Goal: Task Accomplishment & Management: Manage account settings

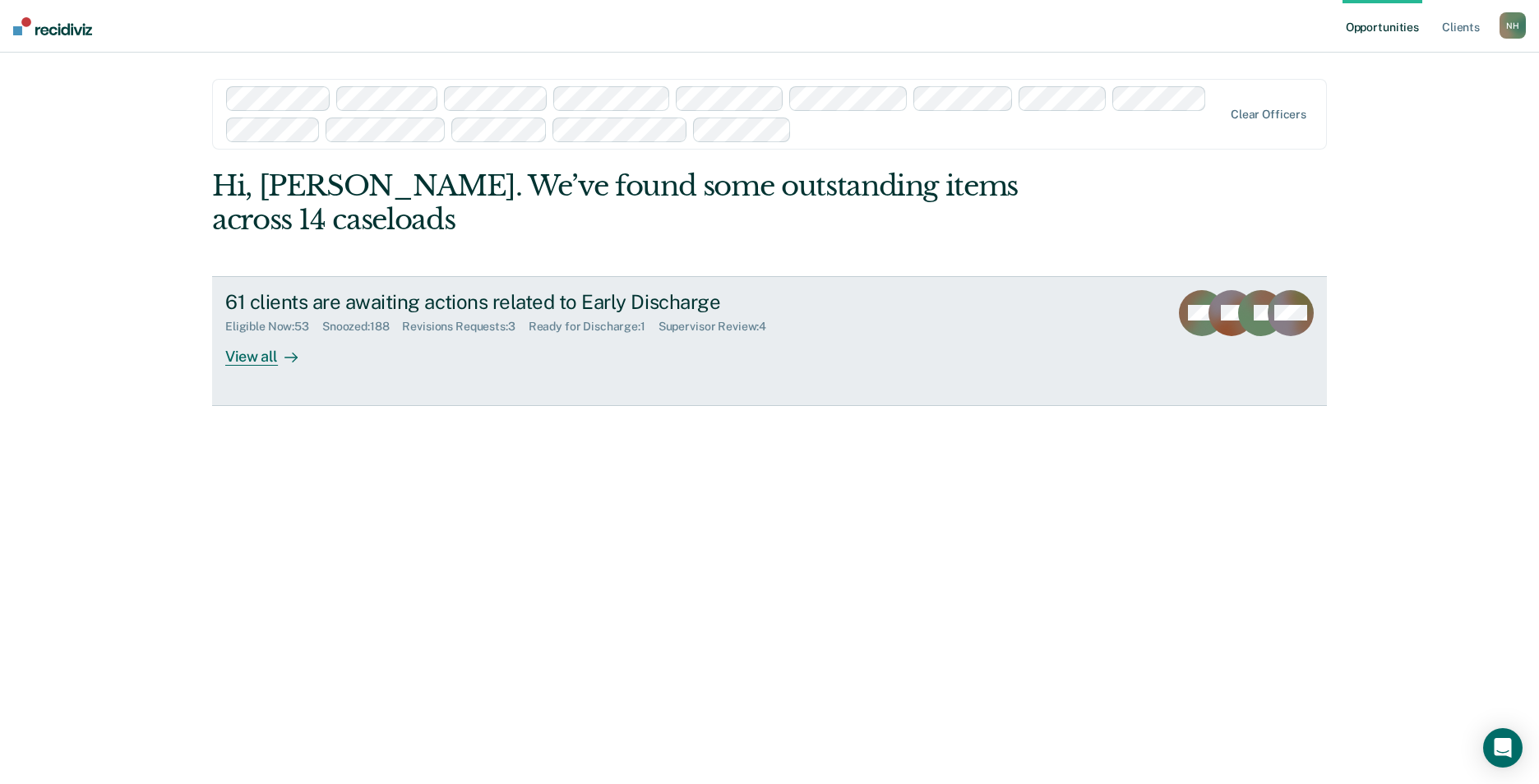
click at [701, 327] on div "Supervisor Review : 4" at bounding box center [718, 326] width 121 height 14
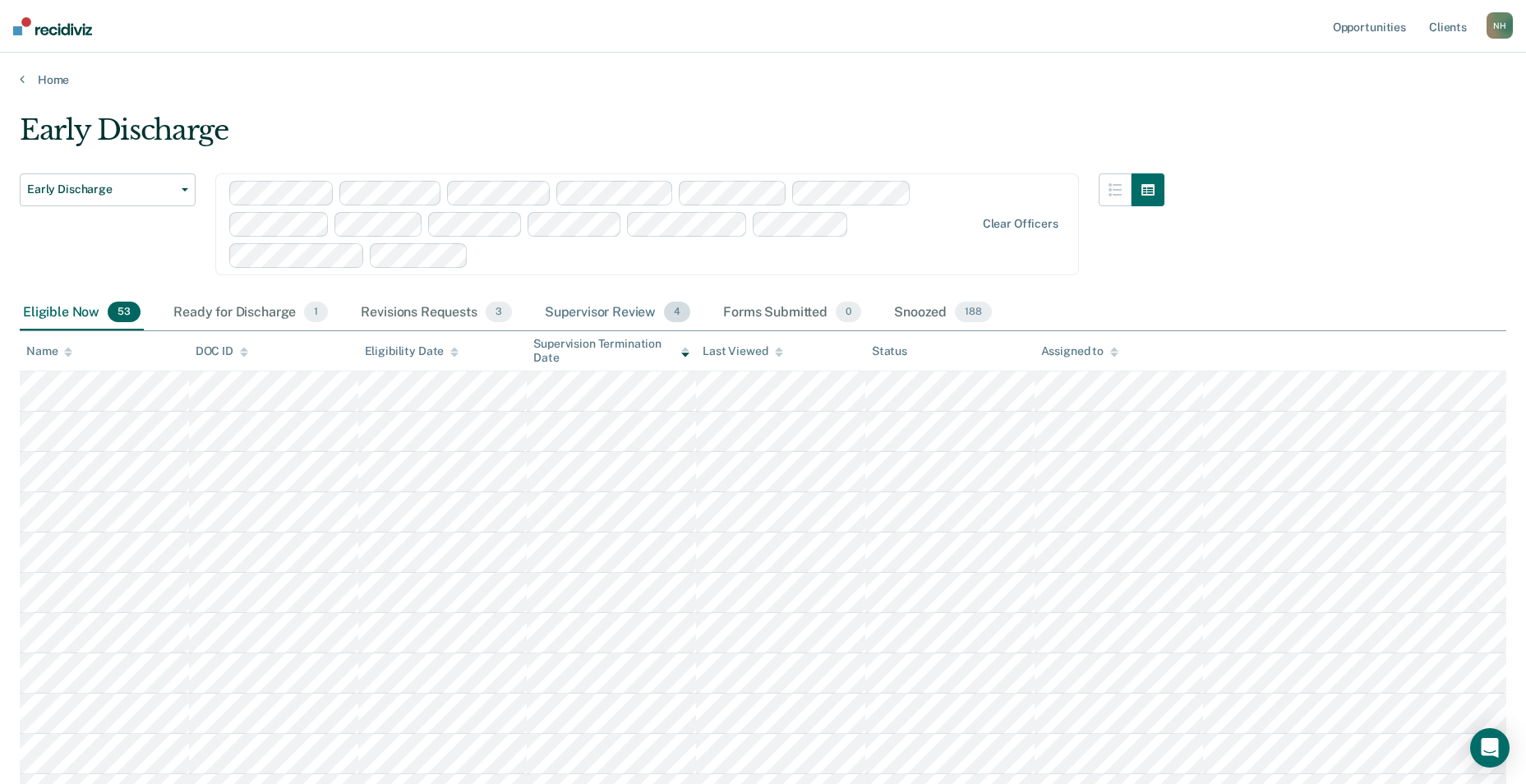
click at [604, 312] on div "Supervisor Review 4" at bounding box center [618, 312] width 152 height 36
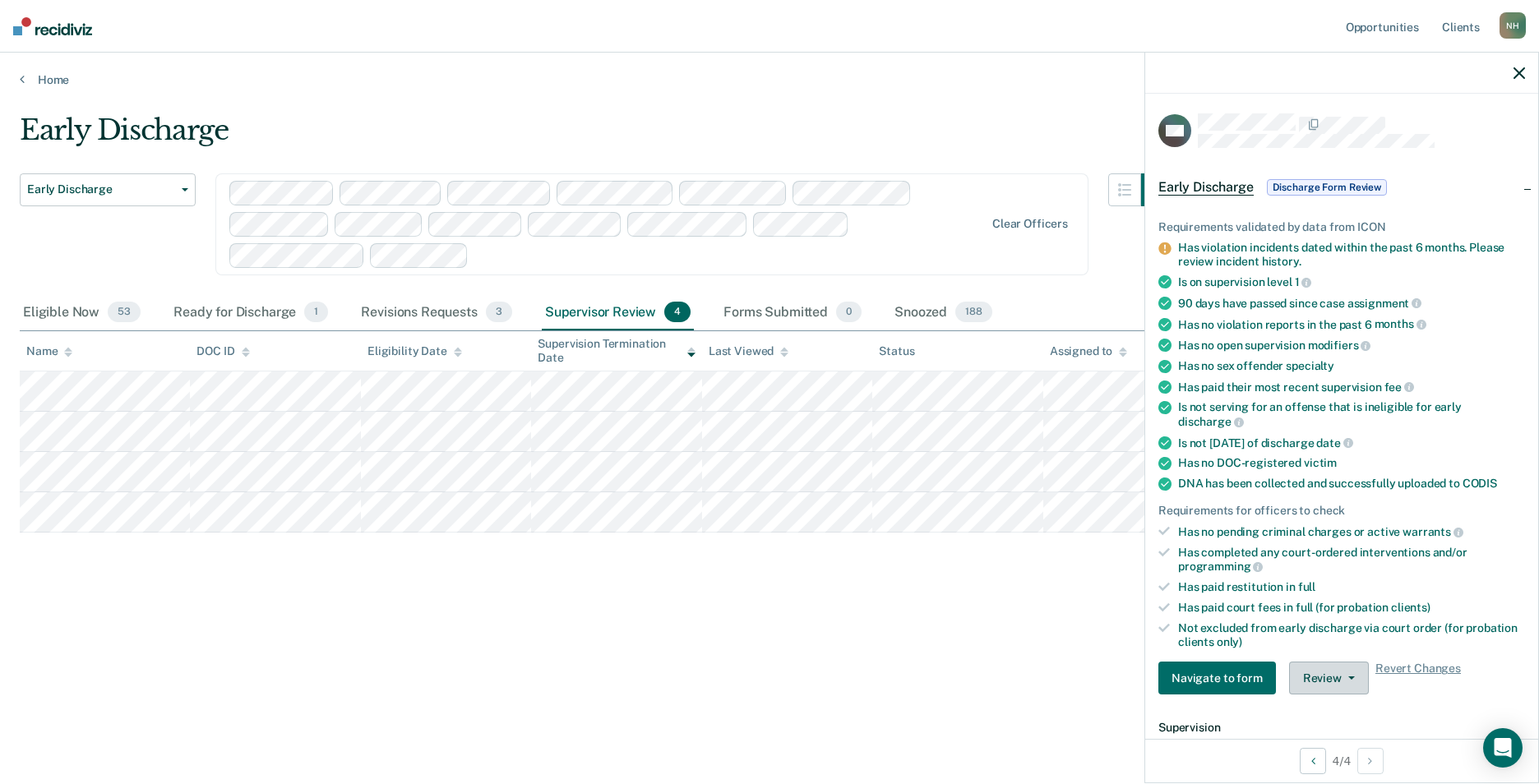
click at [1340, 670] on button "Review" at bounding box center [1329, 678] width 80 height 33
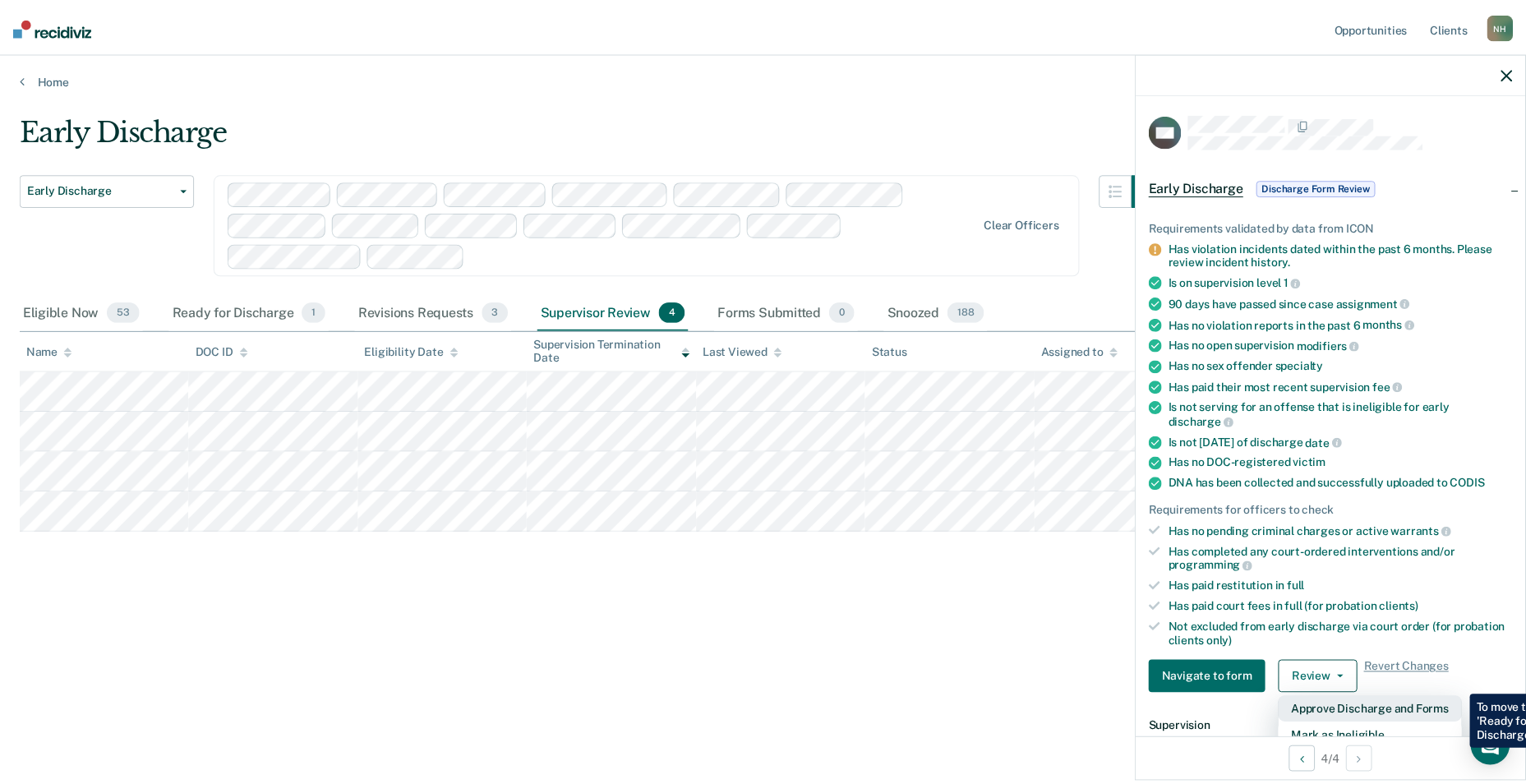
scroll to position [82, 0]
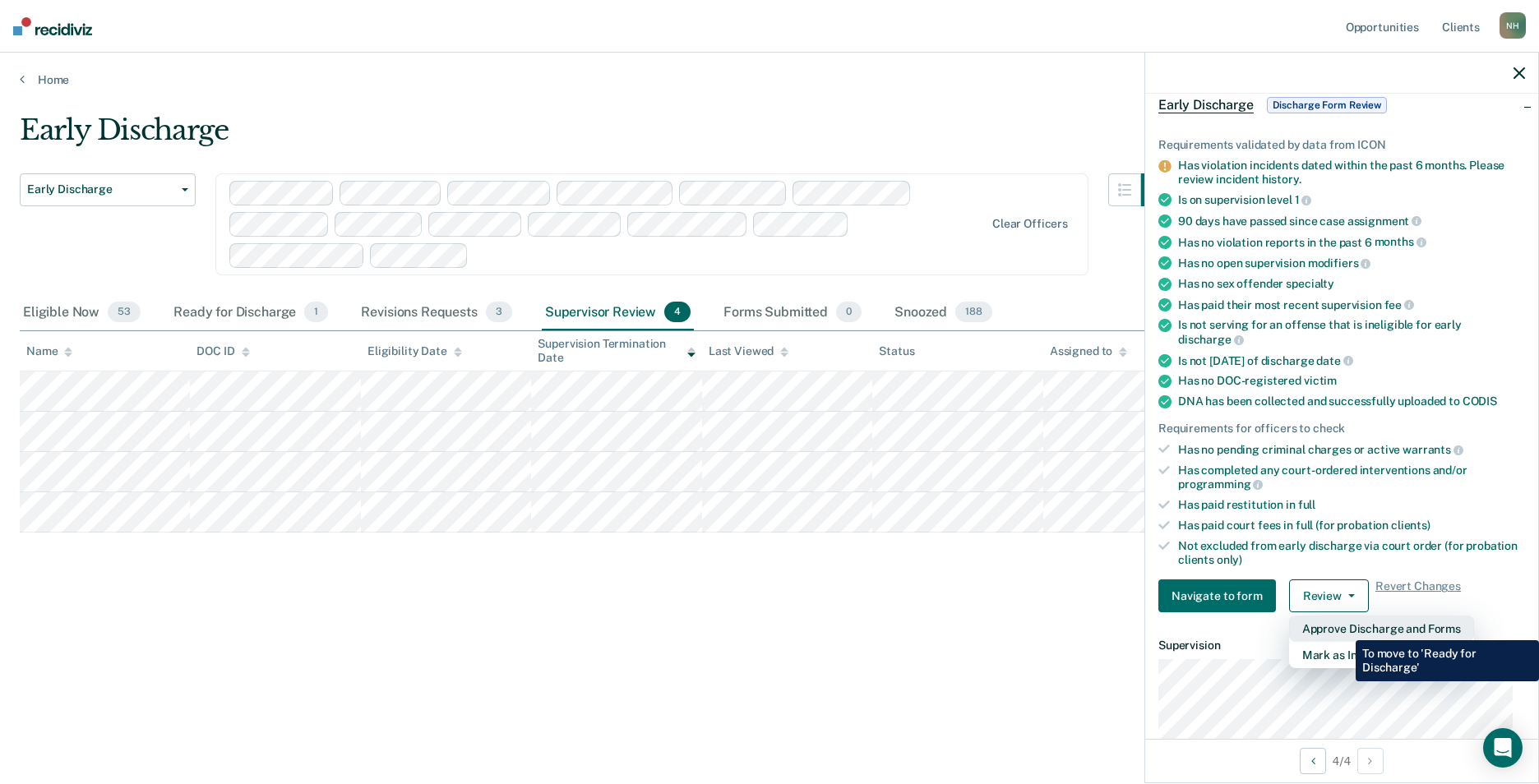
click at [1343, 628] on button "Approve Discharge and Forms" at bounding box center [1382, 628] width 185 height 26
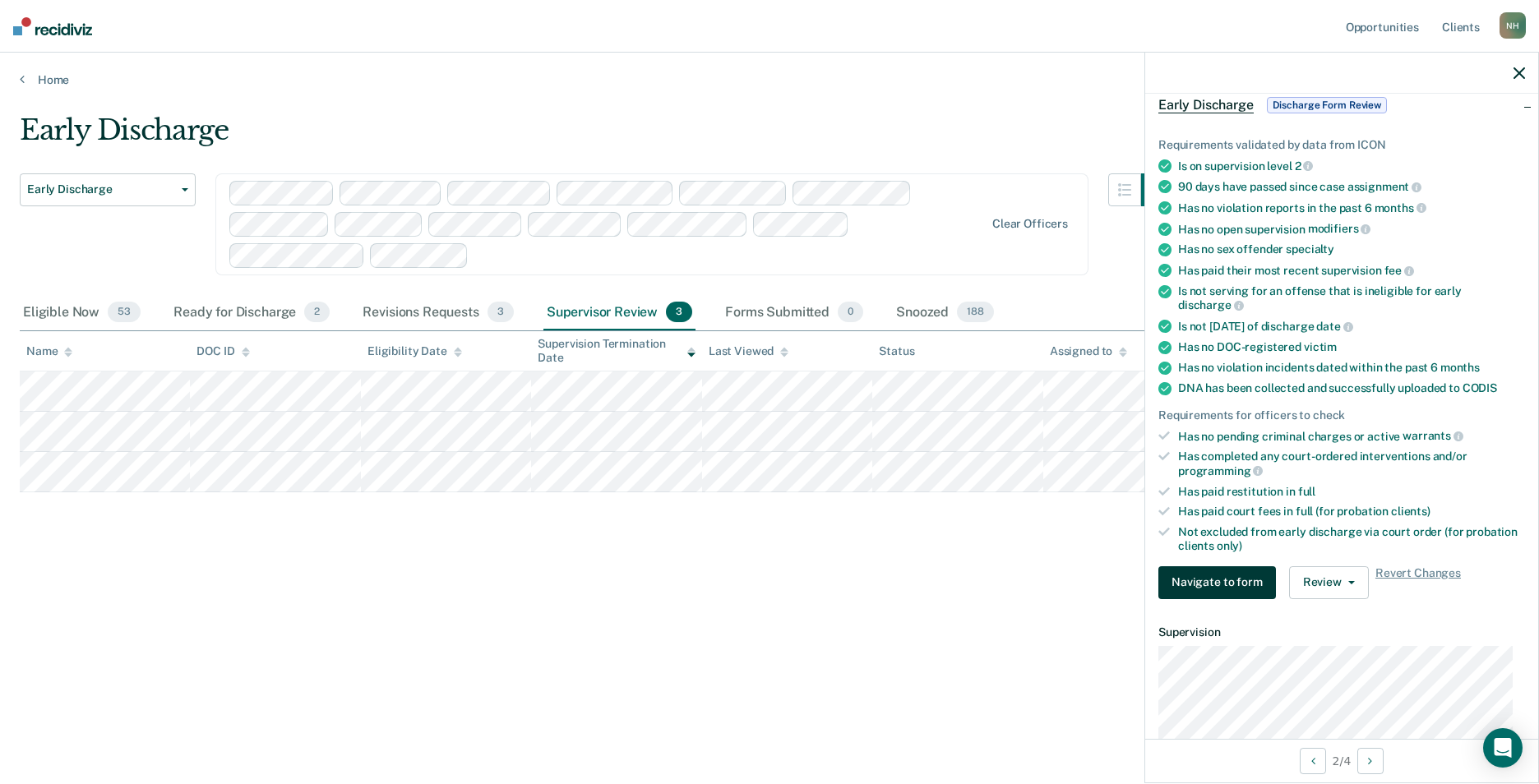
click at [1245, 581] on button "Navigate to form" at bounding box center [1218, 582] width 118 height 33
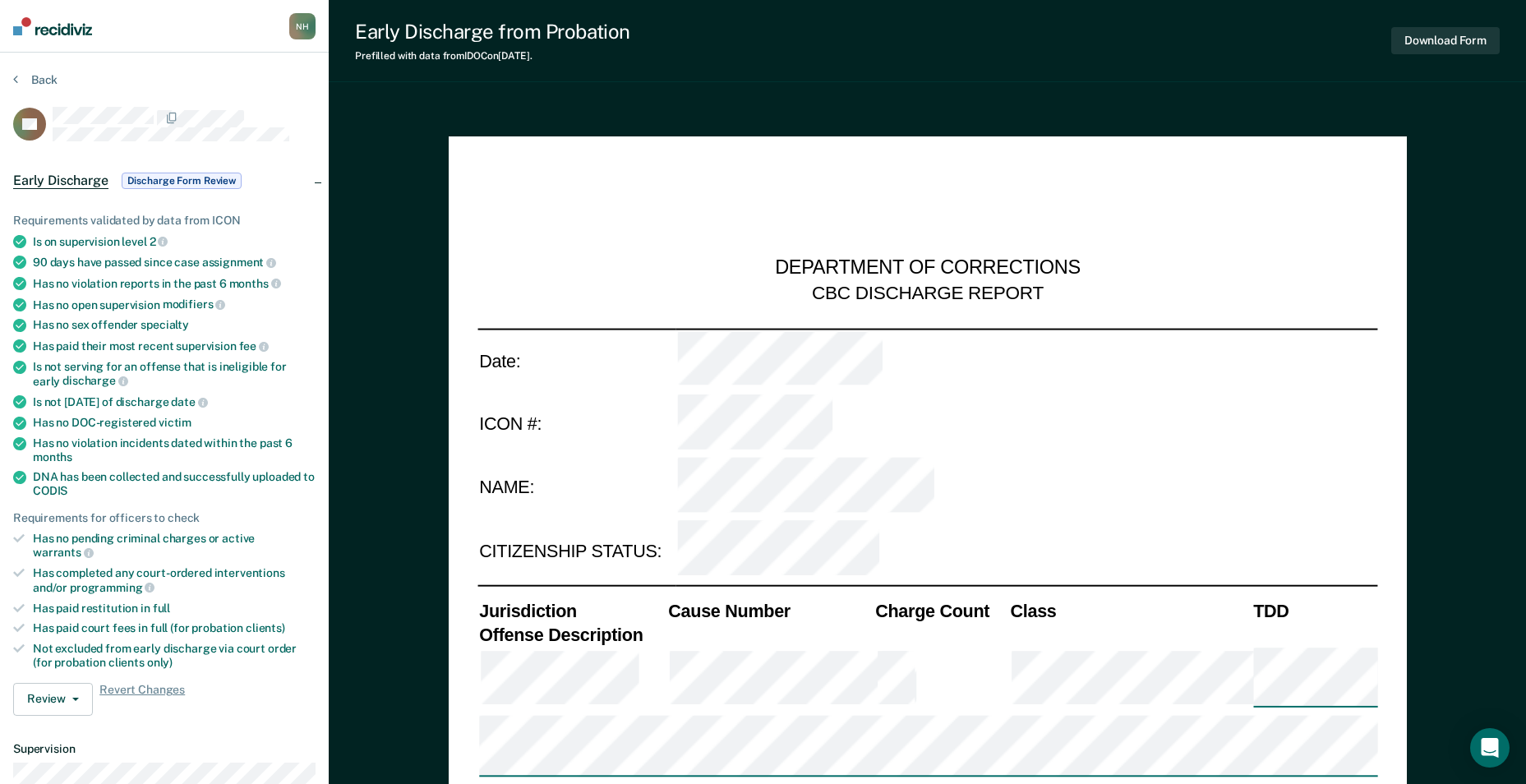
type textarea "x"
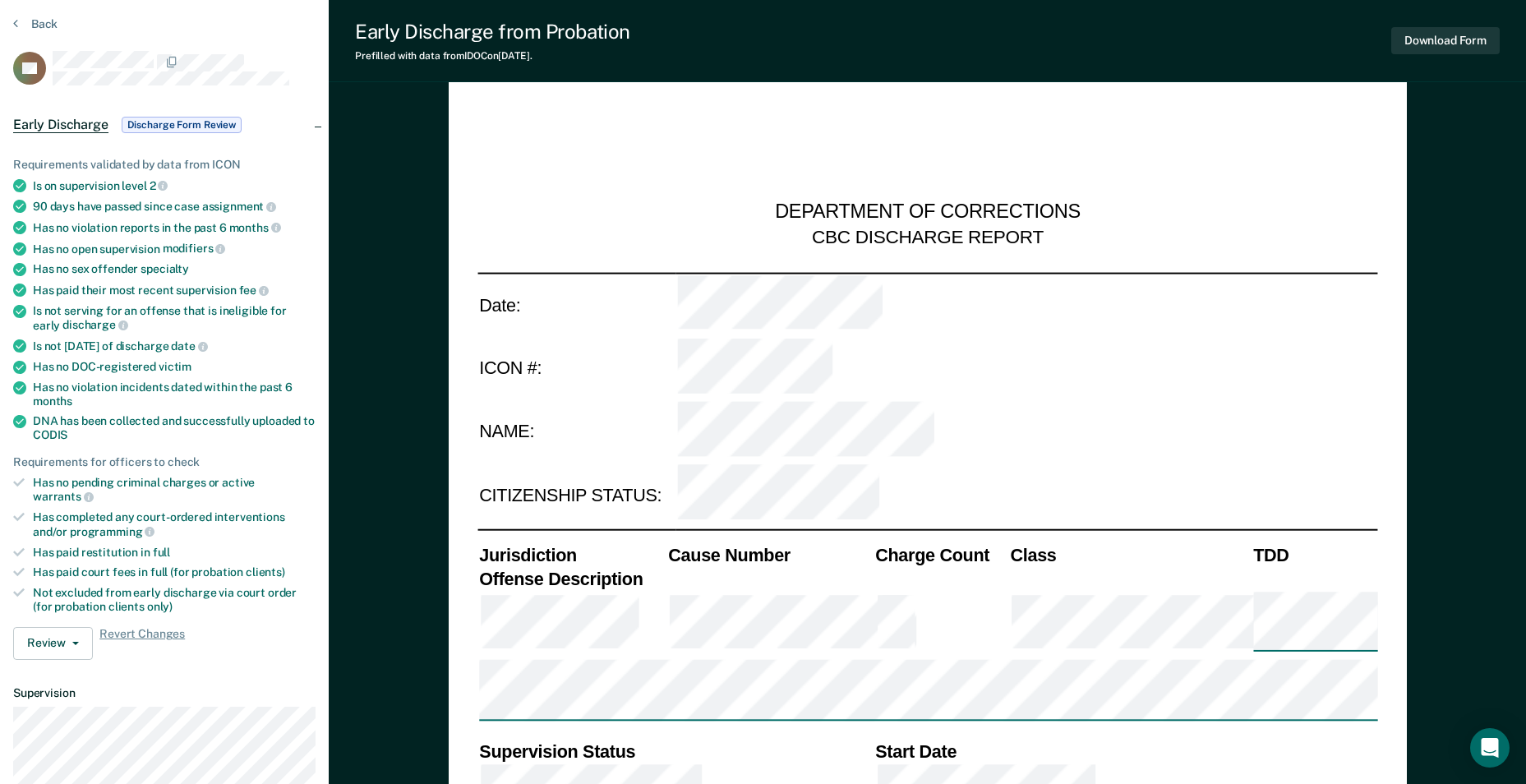
scroll to position [82, 0]
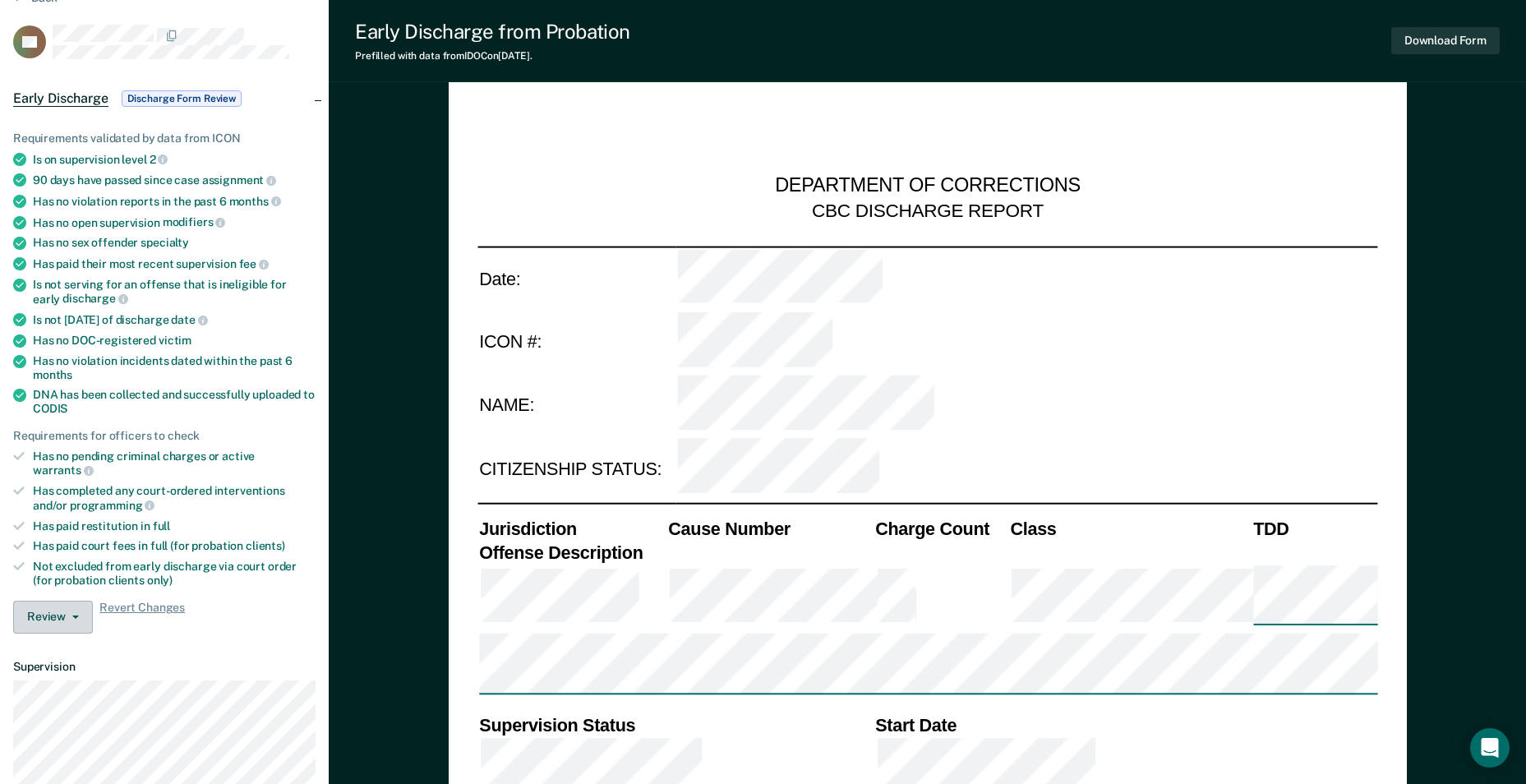
click at [59, 601] on button "Review" at bounding box center [53, 617] width 80 height 33
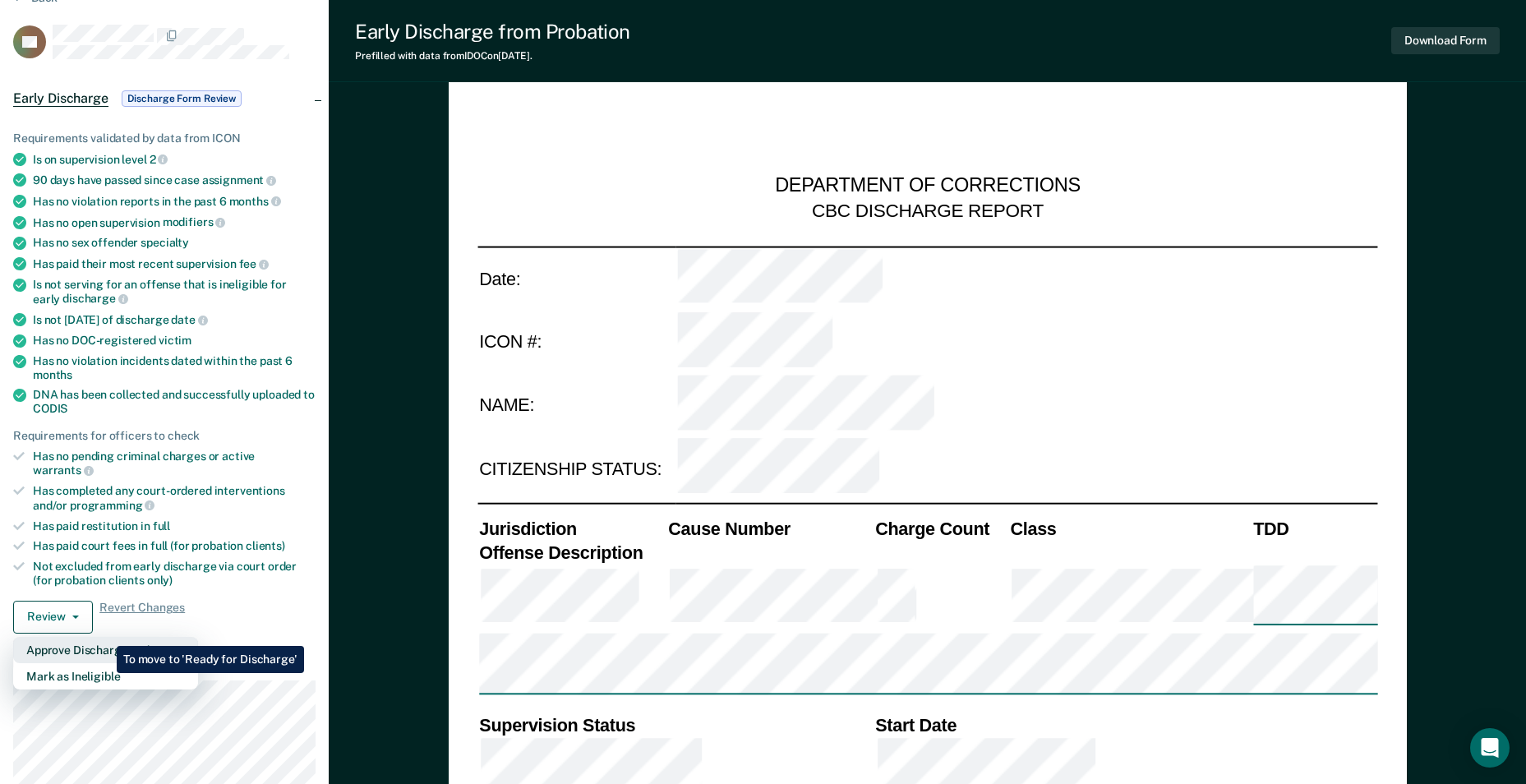
click at [104, 636] on button "Approve Discharge and Forms" at bounding box center [106, 649] width 185 height 26
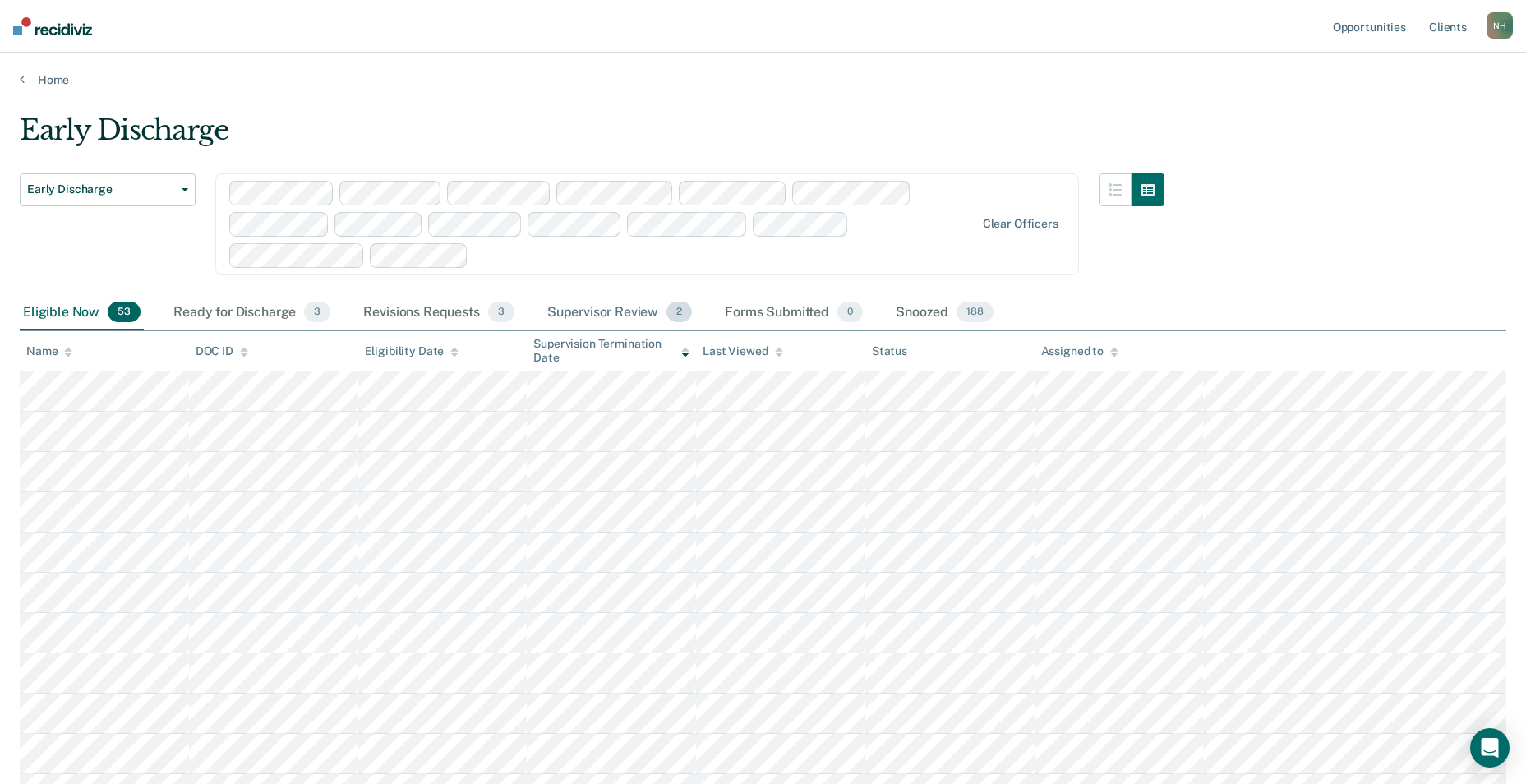
click at [584, 318] on div "Supervisor Review 2" at bounding box center [620, 312] width 152 height 36
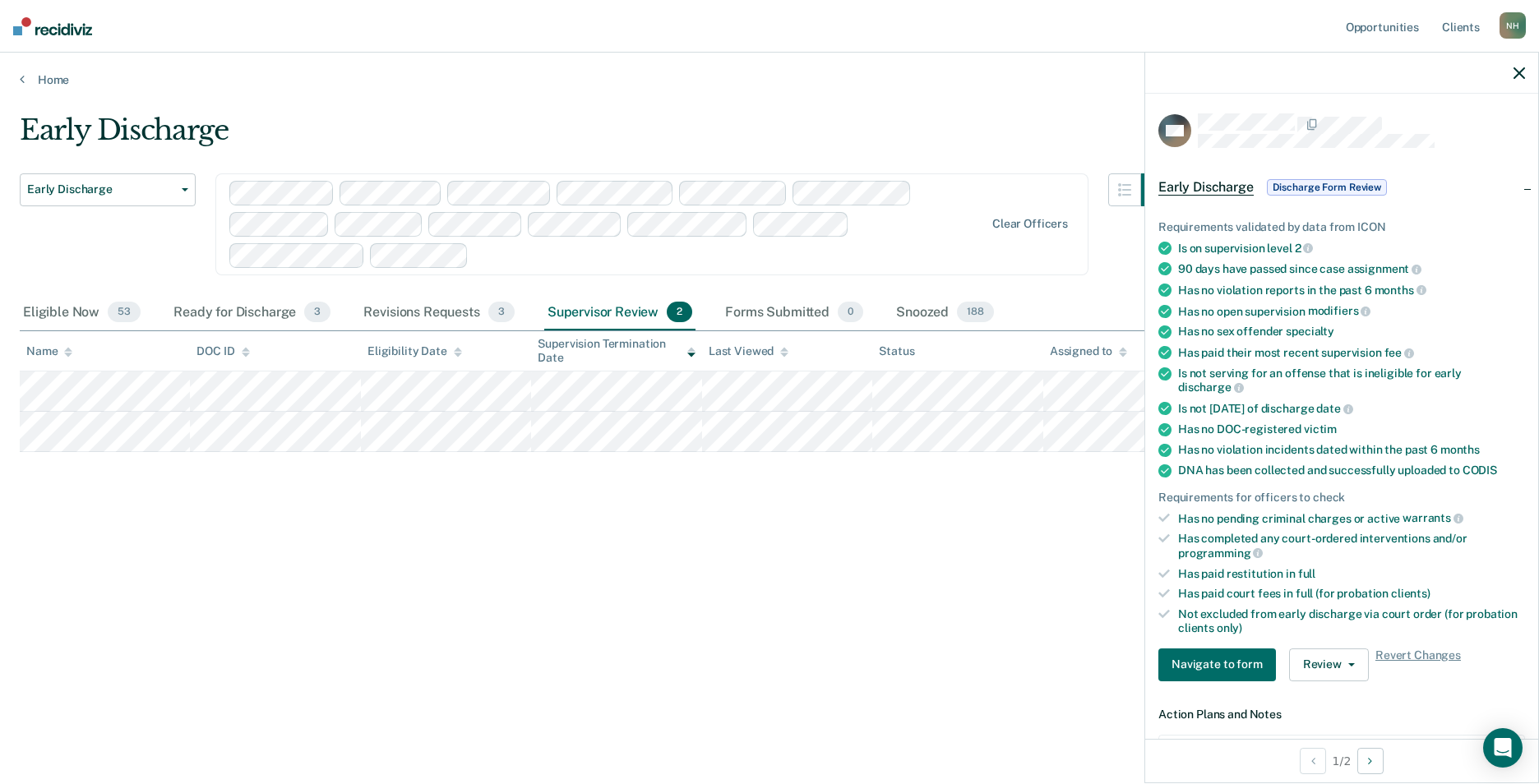
click at [475, 552] on div "Early Discharge Early Discharge Early Discharge Clear officers Eligible Now 53 …" at bounding box center [769, 387] width 1499 height 547
click at [1342, 663] on span "button" at bounding box center [1349, 664] width 14 height 3
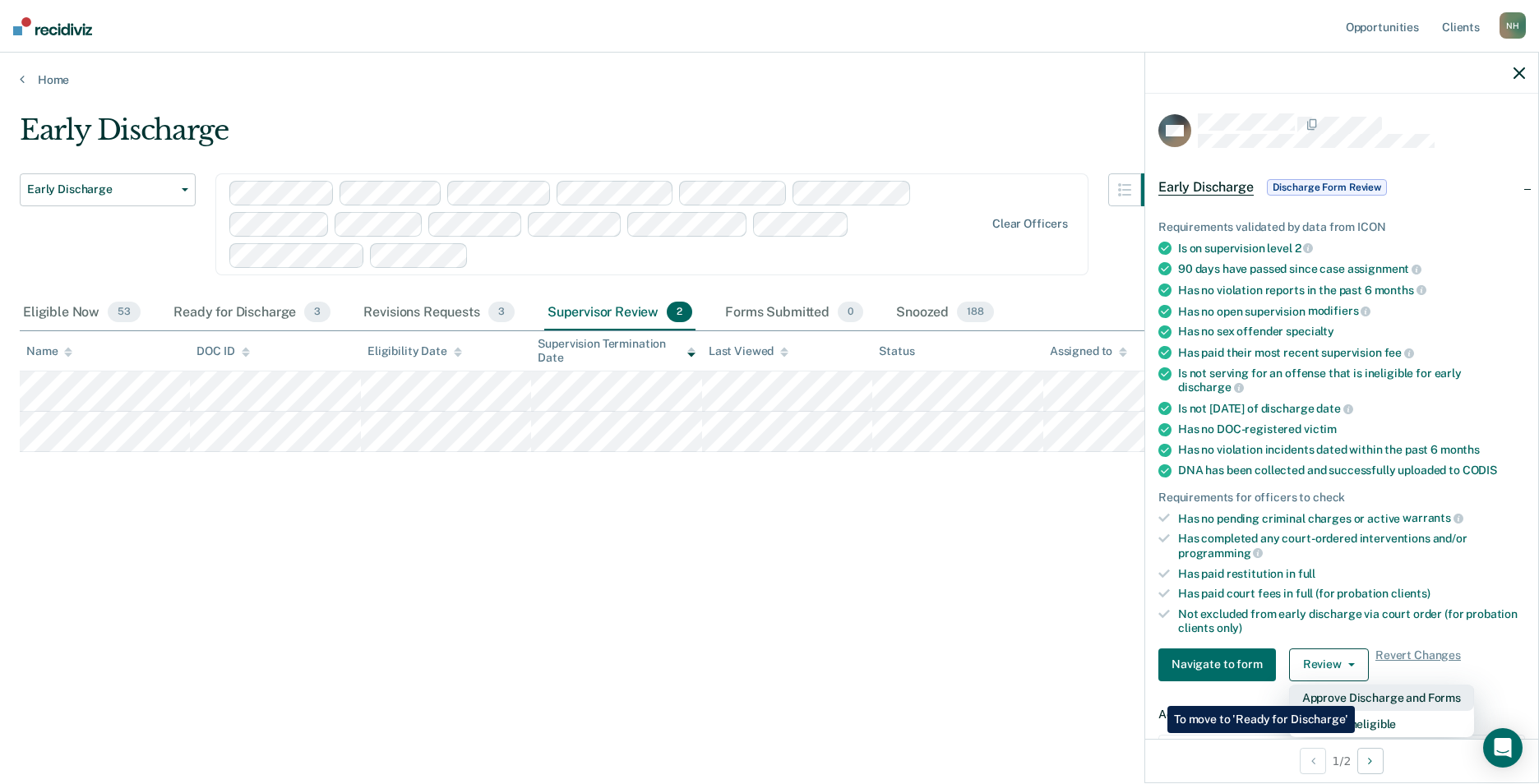
click at [1355, 693] on button "Approve Discharge and Forms" at bounding box center [1382, 697] width 185 height 26
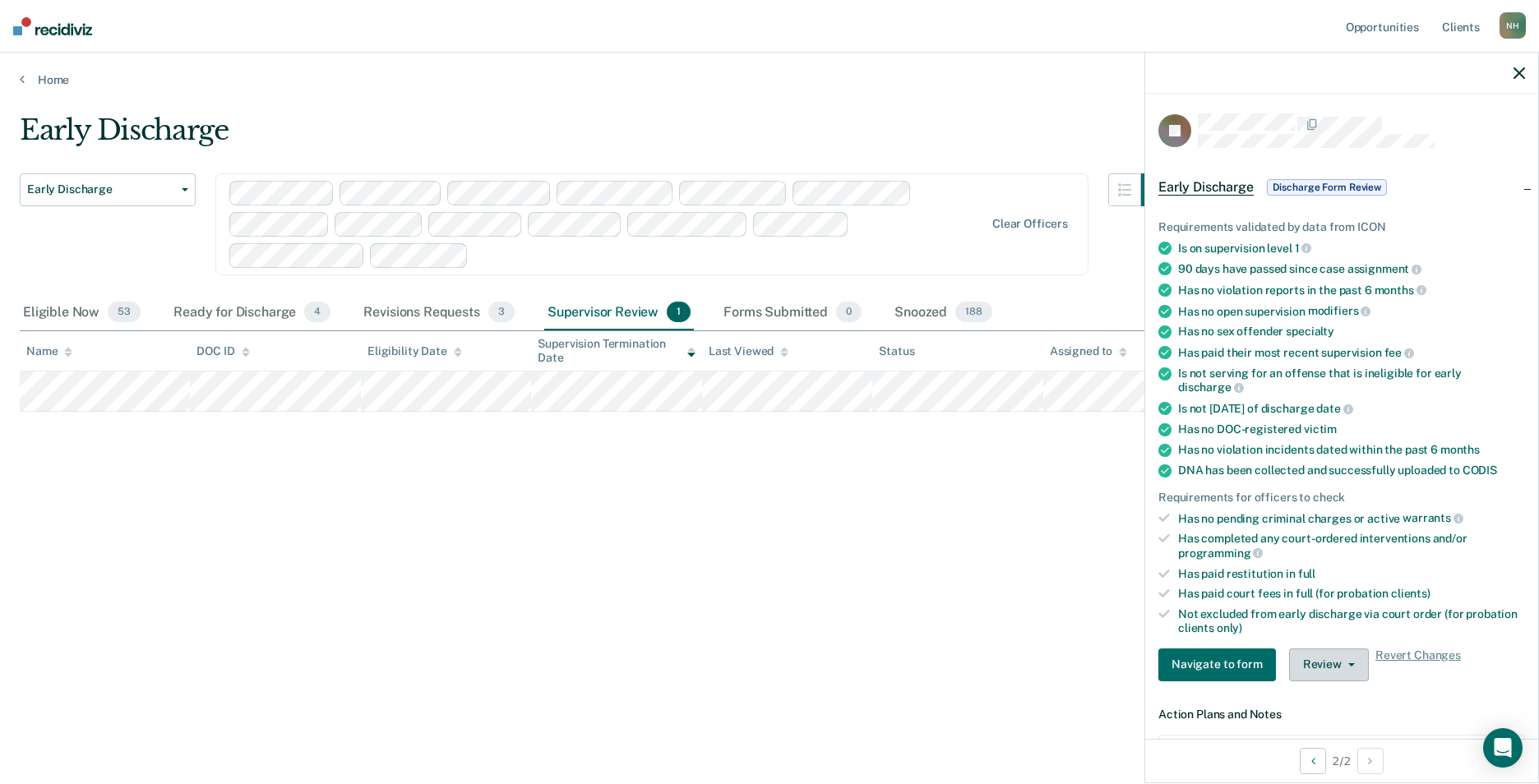
click at [1320, 666] on button "Review" at bounding box center [1329, 664] width 80 height 33
click at [1332, 691] on button "Approve Discharge and Forms" at bounding box center [1382, 697] width 185 height 26
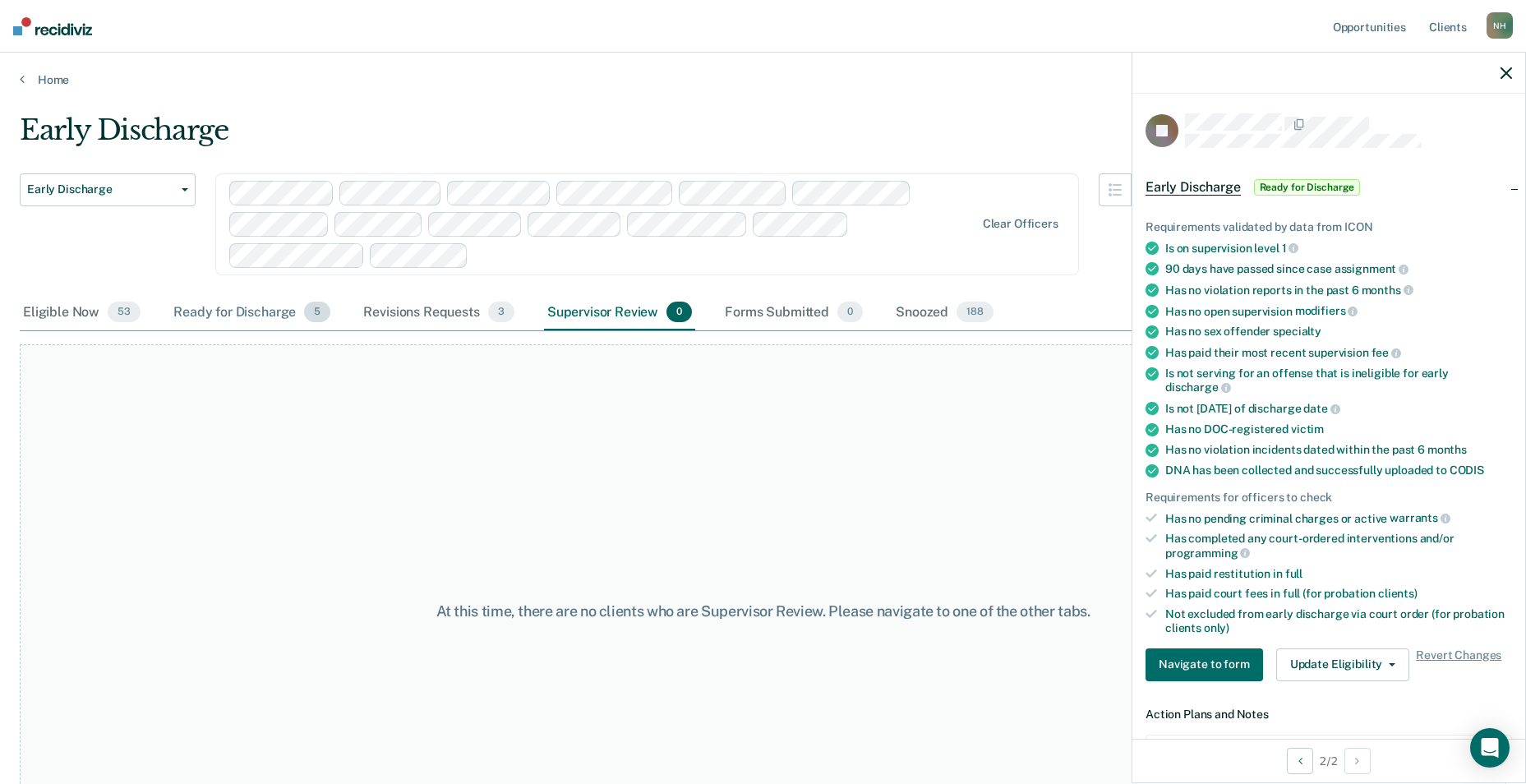
click at [241, 308] on div "Ready for Discharge 5" at bounding box center [252, 312] width 164 height 36
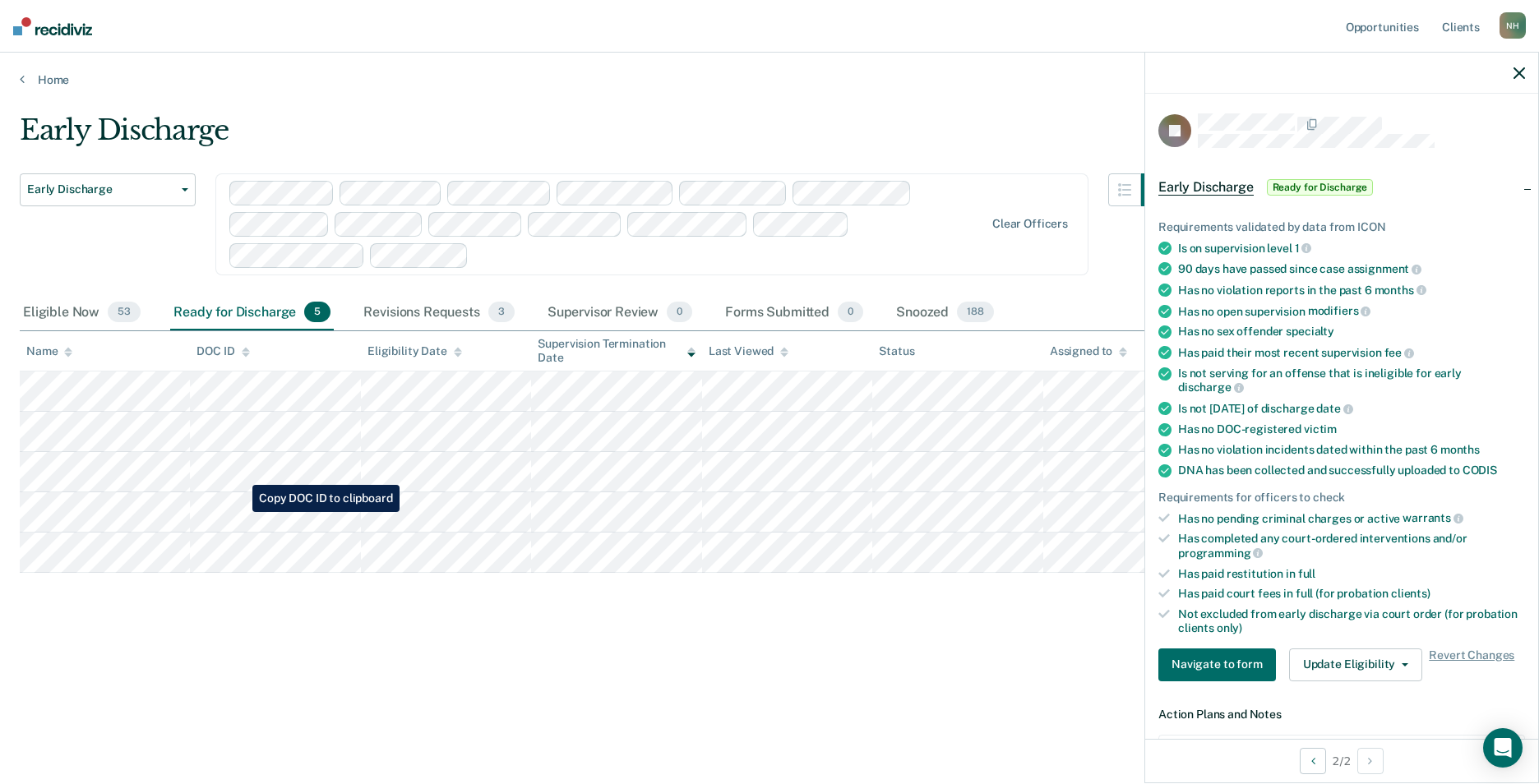
drag, startPoint x: 107, startPoint y: 574, endPoint x: 248, endPoint y: 654, distance: 162.1
click at [248, 654] on div "Early Discharge Early Discharge Early Discharge Clear officers Eligible Now 53 …" at bounding box center [769, 387] width 1499 height 547
